Goal: Task Accomplishment & Management: Use online tool/utility

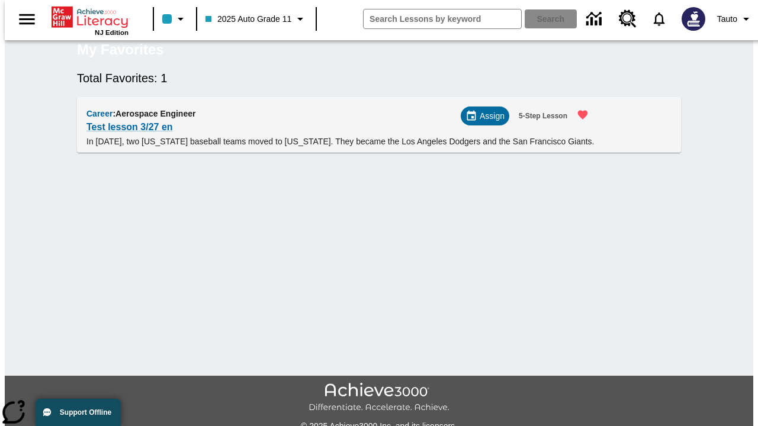
click at [490, 123] on span "Assign" at bounding box center [492, 116] width 25 height 12
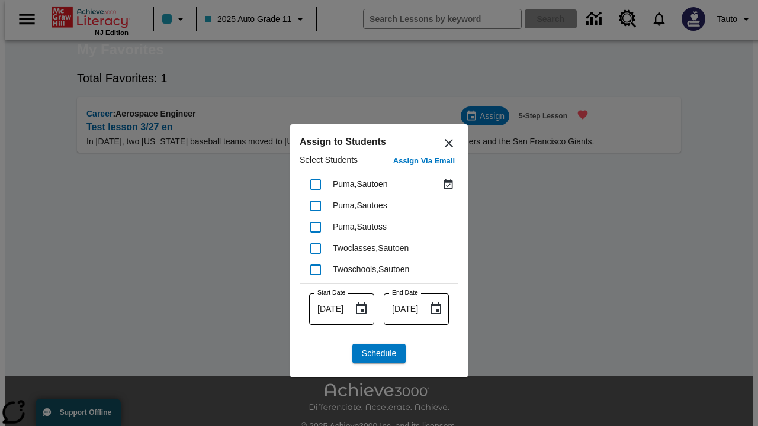
click at [316, 184] on input "checkbox" at bounding box center [315, 184] width 25 height 25
checkbox input "true"
